Goal: Task Accomplishment & Management: Manage account settings

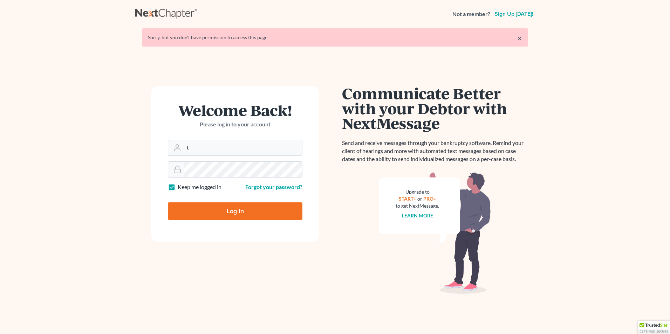
type input "[EMAIL_ADDRESS][DOMAIN_NAME]"
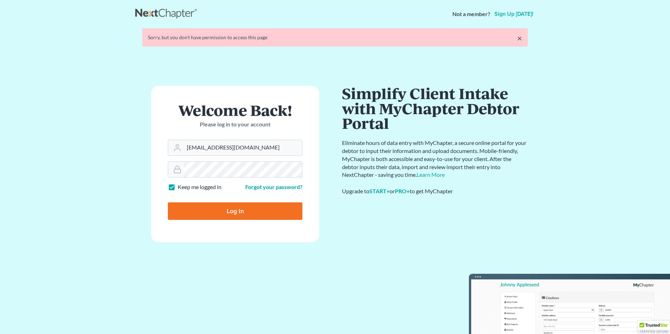
click at [197, 171] on form "Welcome Back! Please log in to your account Email Address [EMAIL_ADDRESS][DOMAI…" at bounding box center [235, 164] width 168 height 157
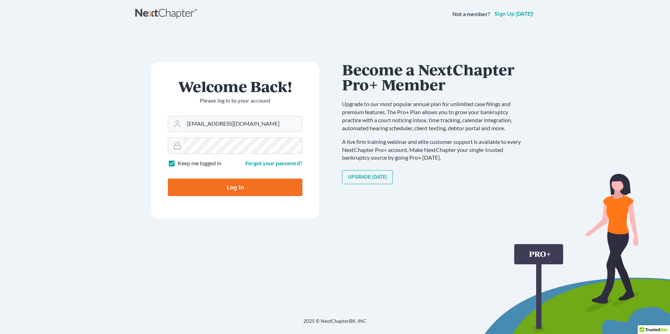
click at [168, 179] on input "Log In" at bounding box center [235, 188] width 134 height 18
type input "Thinking..."
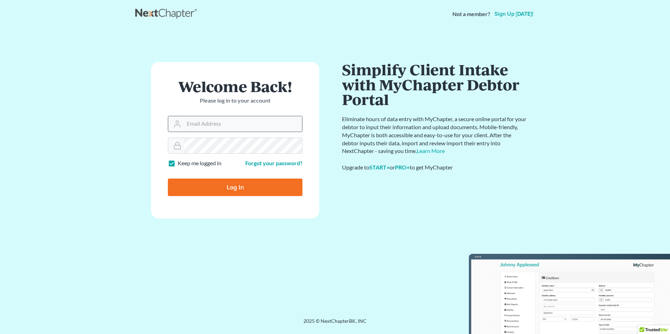
click at [194, 127] on input "Email Address" at bounding box center [243, 123] width 118 height 15
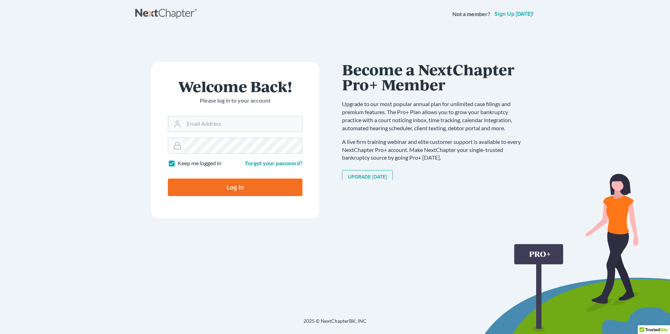
type input "[EMAIL_ADDRESS][DOMAIN_NAME]"
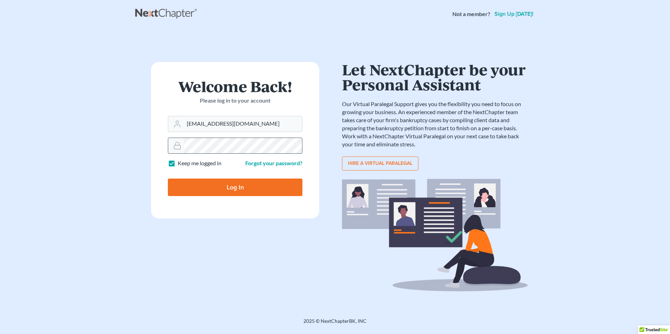
click at [168, 179] on input "Log In" at bounding box center [235, 188] width 134 height 18
type input "Thinking..."
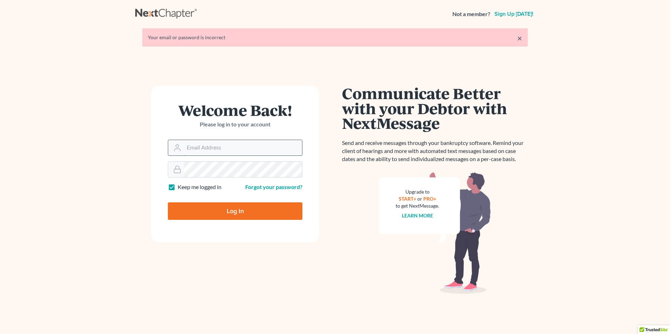
click at [184, 148] on input "Email Address" at bounding box center [243, 147] width 118 height 15
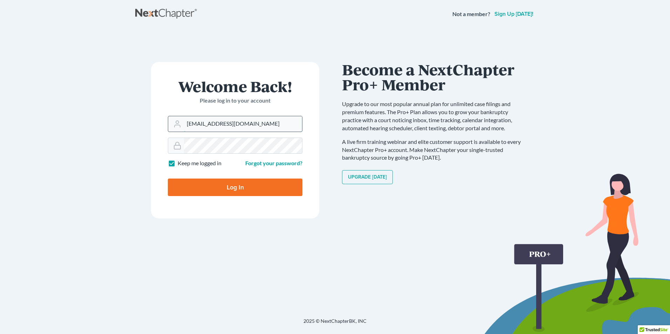
type input "[EMAIL_ADDRESS][DOMAIN_NAME]"
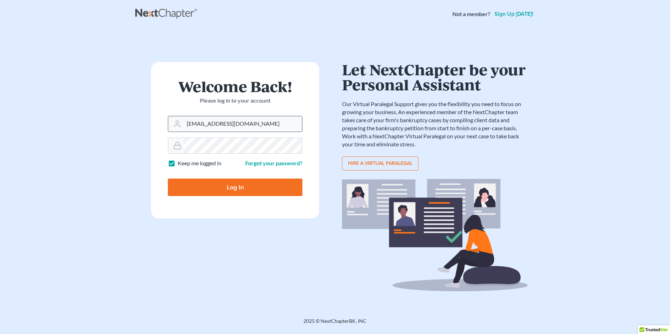
click at [168, 179] on input "Log In" at bounding box center [235, 188] width 134 height 18
type input "Thinking..."
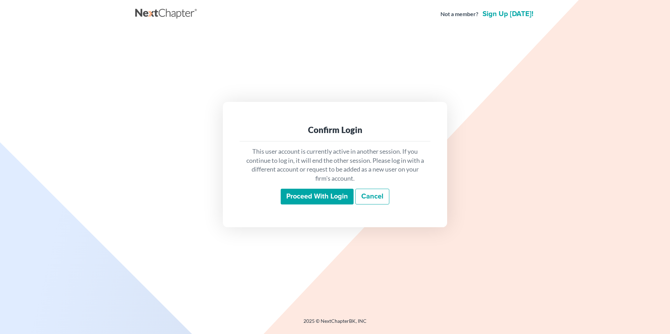
click at [321, 197] on input "Proceed with login" at bounding box center [316, 197] width 73 height 16
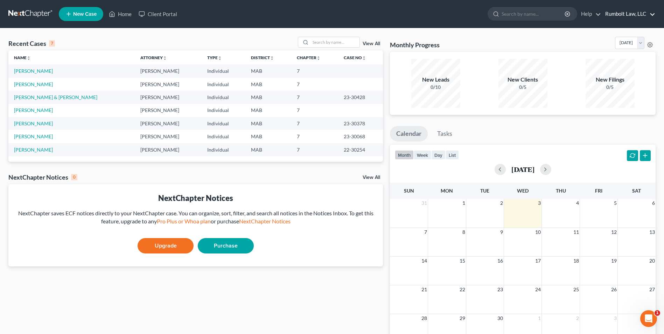
click at [652, 13] on link "Rumbolt Law, LLC" at bounding box center [629, 14] width 54 height 13
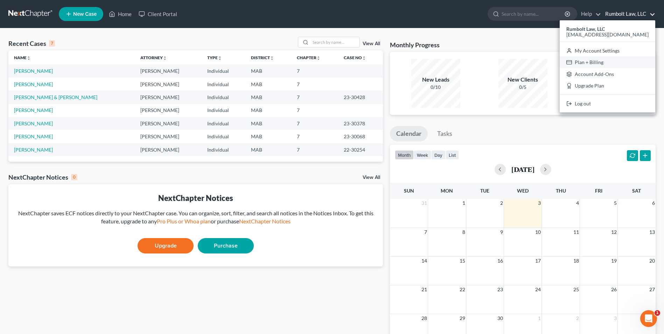
click at [609, 62] on link "Plan + Billing" at bounding box center [608, 62] width 96 height 12
